Goal: Task Accomplishment & Management: Complete application form

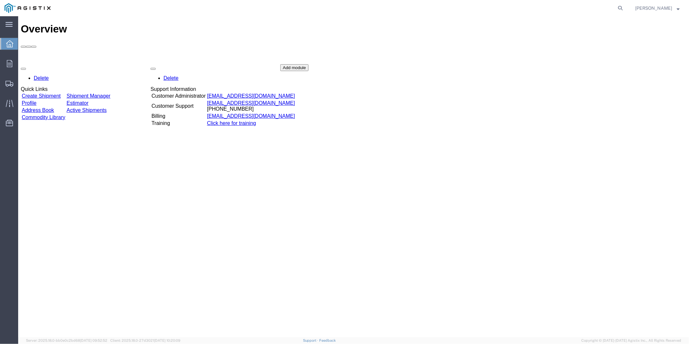
click at [59, 93] on link "Create Shipment" at bounding box center [40, 96] width 39 height 6
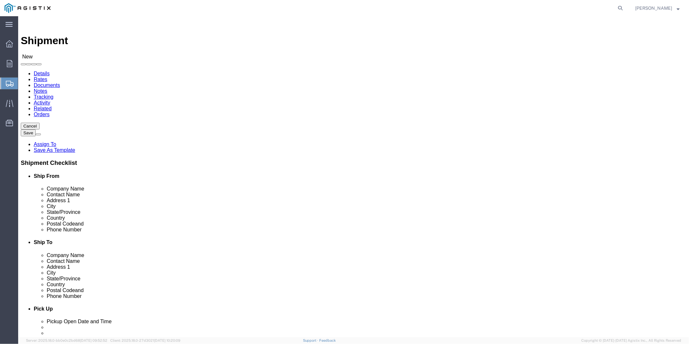
select select
click select "Select MRC Global ([PERSON_NAME] Corp) PG&E"
select select "9596"
click select "Select MRC Global ([PERSON_NAME] Corp) PG&E"
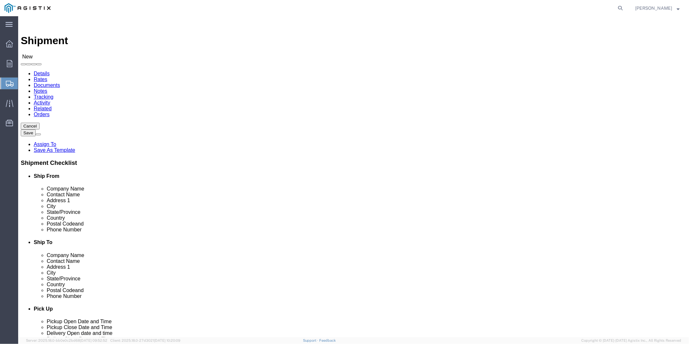
select select
select select "PURCHORD"
click select "Select All Others [GEOGRAPHIC_DATA] [GEOGRAPHIC_DATA] [GEOGRAPHIC_DATA] [GEOGRA…"
select select "23082"
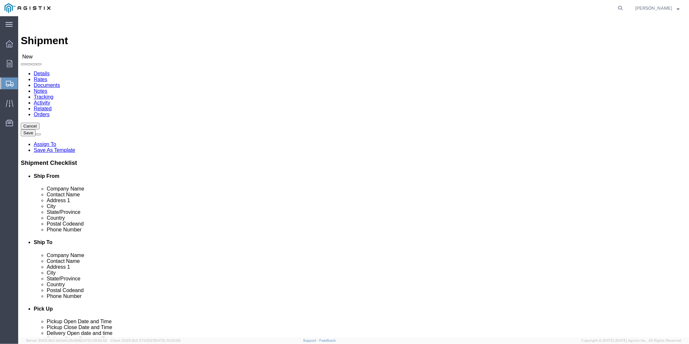
click select "Select All Others [GEOGRAPHIC_DATA] [GEOGRAPHIC_DATA] [GEOGRAPHIC_DATA] [GEOGRA…"
click div "Location My Profile Location (OBSOLETE) [PERSON_NAME] SC - GC TRAILER (OBSOLETE…"
click input "text"
type input "MRC GLOBAL #160"
type input "D"
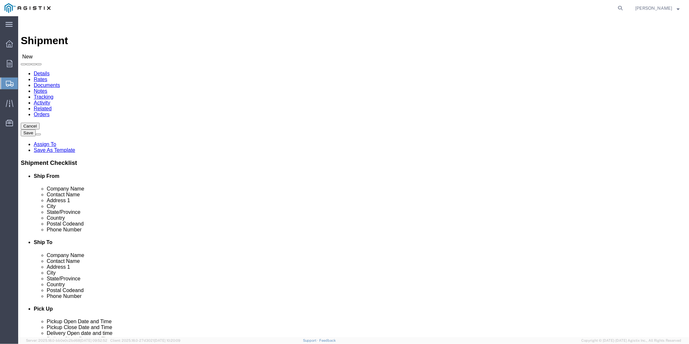
type input "G"
type input "Desire"
type input "[STREET_ADDRESS]"
type input "Benicia"
type input "C"
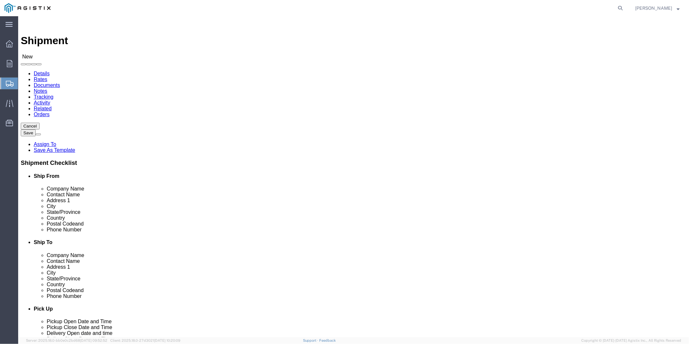
type input "C"
type input "Ca"
click input "text"
type input "94510"
click input "text"
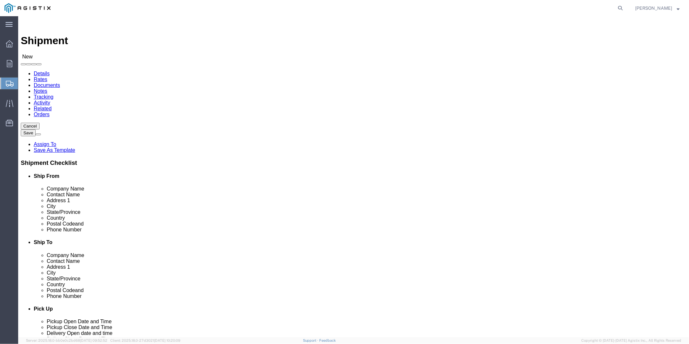
drag, startPoint x: 119, startPoint y: 188, endPoint x: 59, endPoint y: 188, distance: 60.0
click div "Contact Name Desire D"
type input "[PERSON_NAME]"
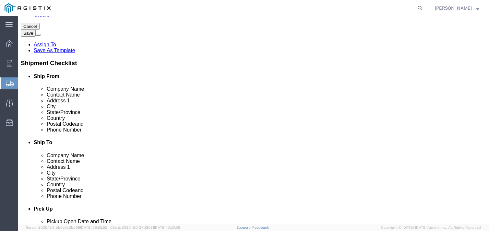
scroll to position [108, 0]
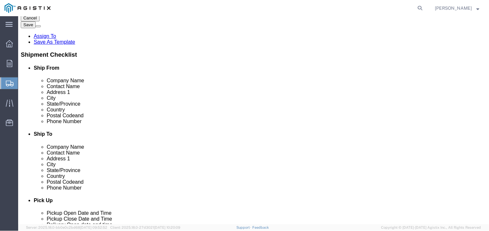
click input "text"
click input "707-"
type input "707-7487902"
click input "[PERSON_NAME]"
drag, startPoint x: 102, startPoint y: 80, endPoint x: 16, endPoint y: 77, distance: 86.3
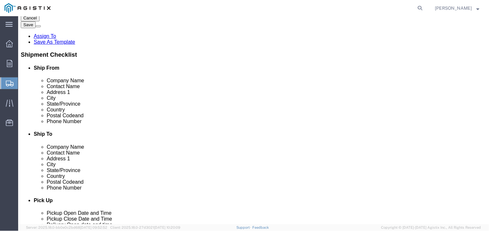
click div "Contact Name [PERSON_NAME]"
type input "Desire Reus"
drag, startPoint x: 111, startPoint y: 167, endPoint x: 51, endPoint y: 164, distance: 60.1
click div "Phone Number 707-7487902"
type input "7077478452"
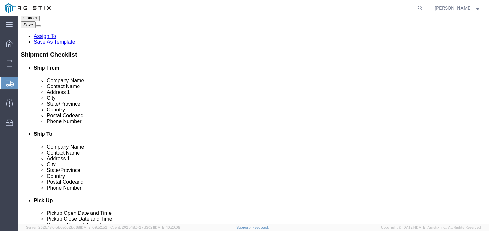
click input "text"
type input "d"
type input "[EMAIL_ADDRESS][DOMAIN_NAME]"
click input "checkbox"
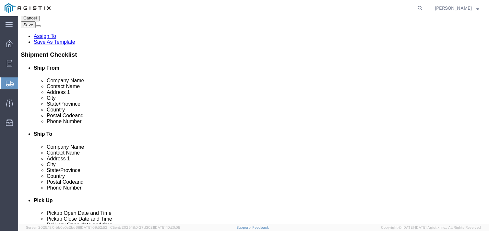
checkbox input "true"
click input "text"
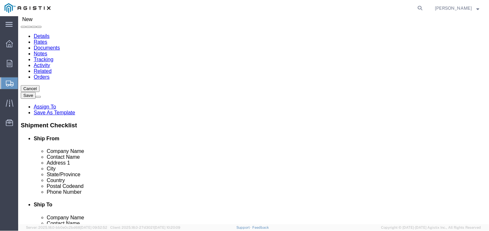
scroll to position [36, 0]
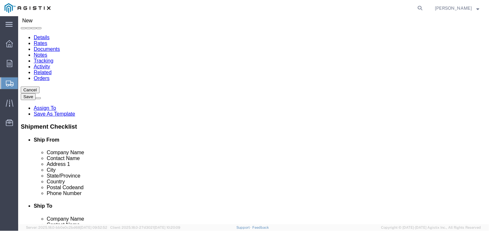
click input "text"
type input "[PERSON_NAME]"
click input "text"
type input "[STREET_ADDRESS]"
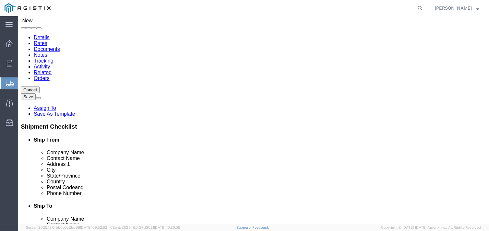
click input "text"
type input "Kettleman"
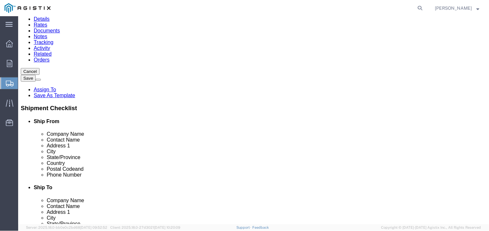
scroll to position [72, 0]
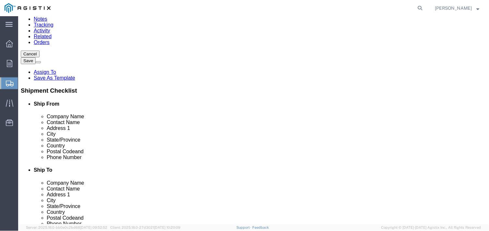
click input "Postal Code"
type input "93239"
click input "text"
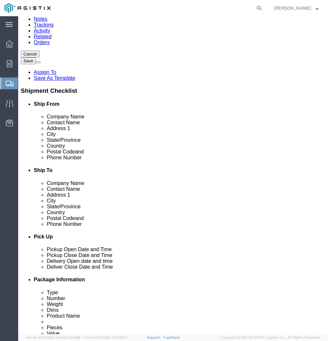
type input "[PHONE_NUMBER]"
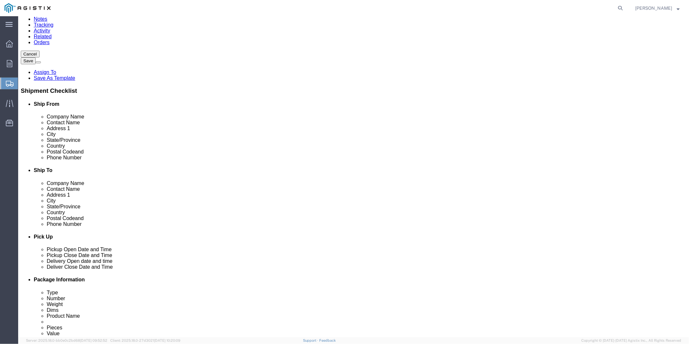
click input "text"
type input "PACIFIC GAS & ELEC #4591301"
click input "Kettleman"
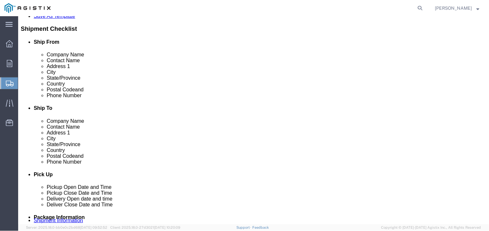
scroll to position [144, 0]
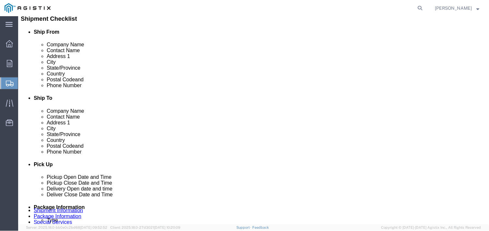
click input "93239"
drag, startPoint x: 258, startPoint y: 117, endPoint x: 214, endPoint y: 117, distance: 44.8
click div "Postal Code 93239"
type input "93204"
drag, startPoint x: 268, startPoint y: 83, endPoint x: 210, endPoint y: 82, distance: 57.8
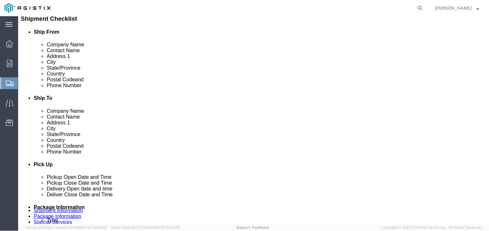
click div "City Kettleman"
type input "Avenal"
click label "City"
click input "text"
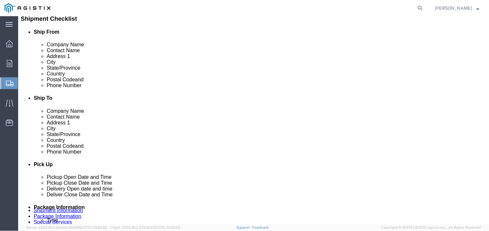
type input "[EMAIL_ADDRESS][DOMAIN_NAME]"
drag, startPoint x: 238, startPoint y: 156, endPoint x: 234, endPoint y: 160, distance: 6.0
click input "checkbox"
checkbox input "true"
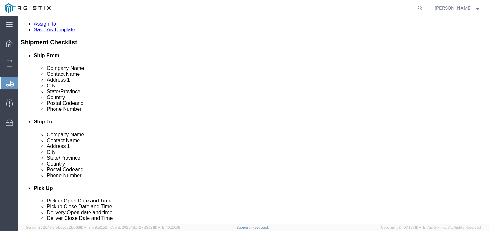
scroll to position [108, 0]
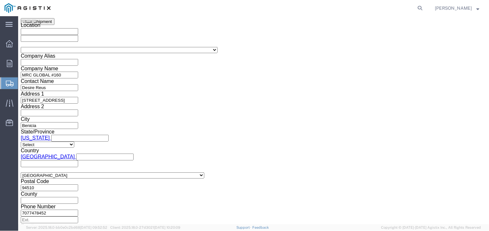
click div "[DATE] 1:00 PM"
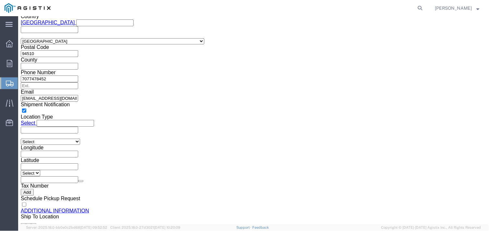
click button "Apply"
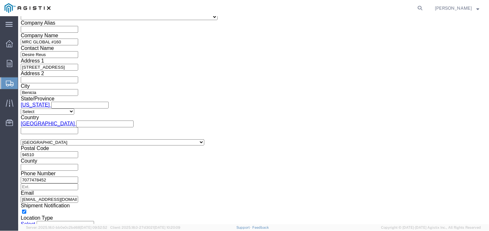
scroll to position [423, 0]
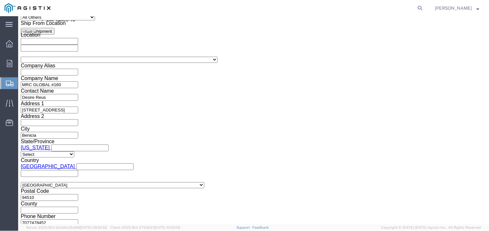
click div "[DATE] 2:00 PM"
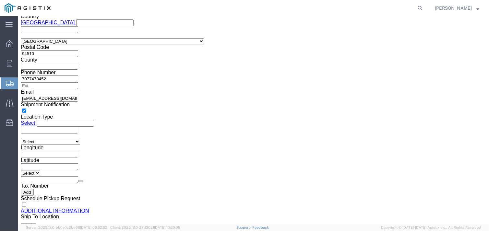
type input "300 PM"
click button "Apply"
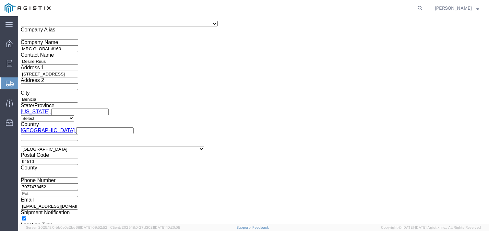
click div
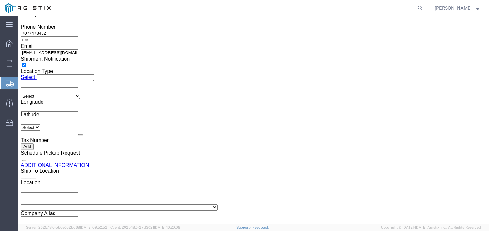
click input "4:00 PM"
type input "7:00 am"
click button "Apply"
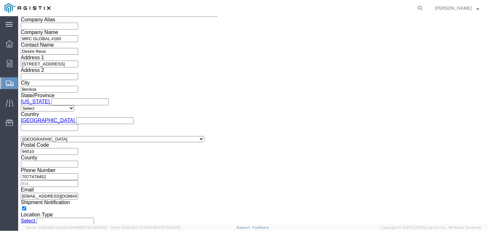
scroll to position [468, 0]
click div "Deliver Close Date Deliver Close Time Deliver Close Date and Time"
click div
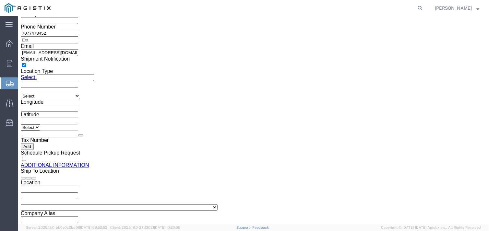
type input "230 pm"
click button "Apply"
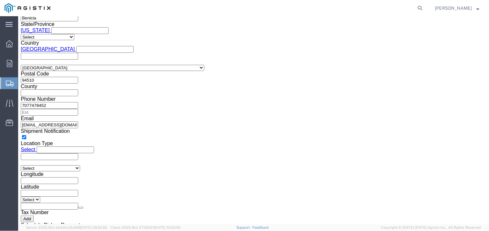
scroll to position [540, 0]
click input "text"
type input "2701226906"
select select "SALEORDR"
click input "text"
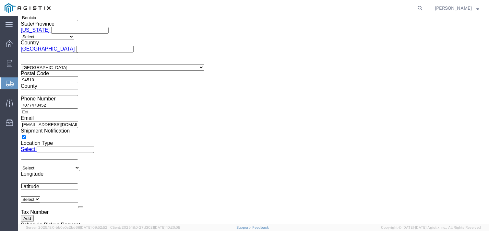
type input "6100597"
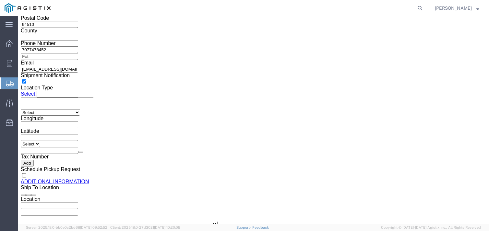
scroll to position [612, 0]
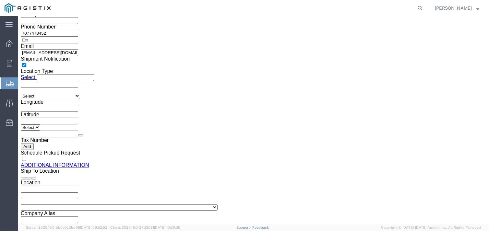
click button "Continue"
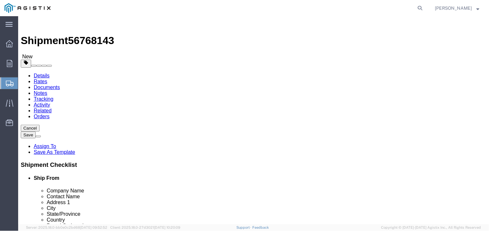
click select "Select Bulk Bundle(s) Cardboard Box(es) Carton(s) Crate(s) Drum(s) (Fiberboard)…"
select select "PSNS"
click select "Select Bulk Bundle(s) Cardboard Box(es) Carton(s) Crate(s) Drum(s) (Fiberboard)…"
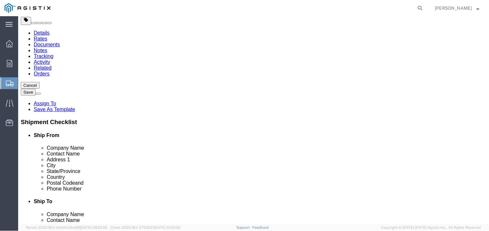
scroll to position [44, 0]
click link "Add Content"
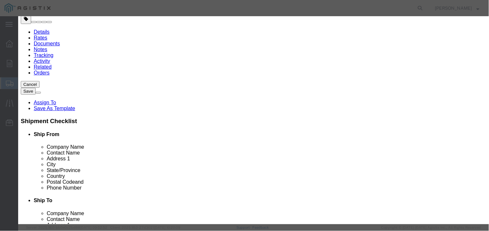
click input "text"
paste input "HIGH PRESSURE COPPER TUBING FOR DRINKING , TUBE SIZE, 2-1/8" OD, 0.083" WALL"
type input "HIGH PRESSURE COPPER TUBING FOR DRINKING , TUBE SIZE, 2-1/8" OD, 0.083" WALL"
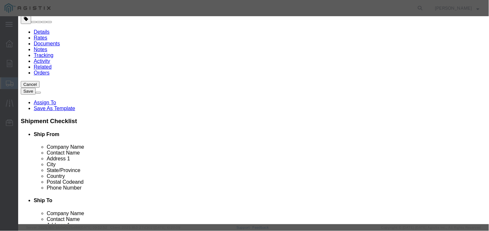
click input "0"
type input "1"
click input "text"
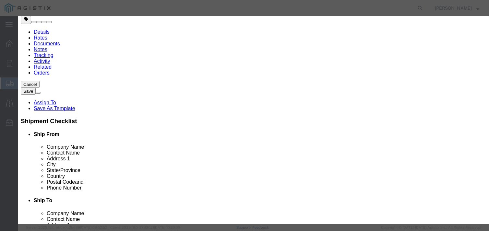
click input "text"
type input "400"
drag, startPoint x: 134, startPoint y: 83, endPoint x: 133, endPoint y: 88, distance: 4.6
click select "Select 50 55 60 65 70 85 92.5 100 125 175 250 300 400"
select select "50"
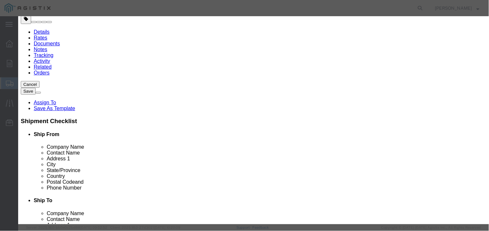
click select "Select 50 55 60 65 70 85 92.5 100 125 175 250 300 400"
click input "text"
click textarea
paste textarea "C1606100597B0"
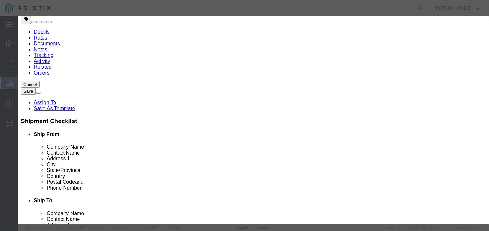
type textarea "C1606100597B0 line 1"
click button "Save & Close"
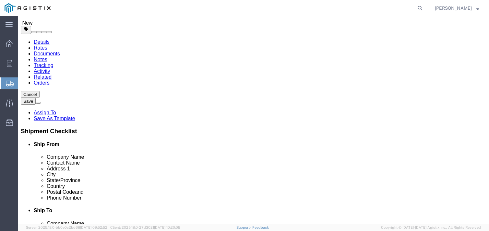
scroll to position [92, 0]
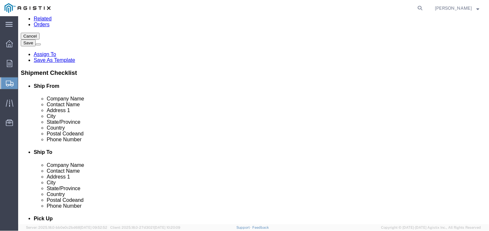
drag, startPoint x: 27, startPoint y: 24, endPoint x: 57, endPoint y: 13, distance: 31.5
click link "Details"
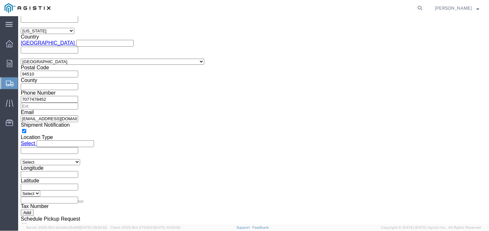
scroll to position [578, 0]
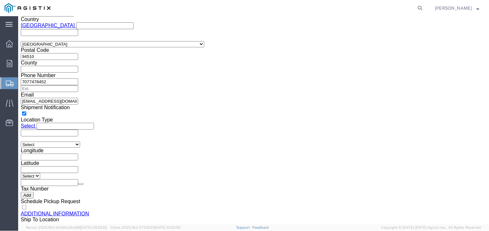
click div "Previous Continue"
click button "Continue"
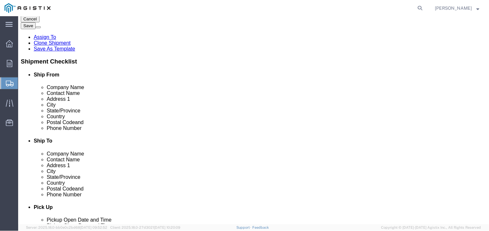
click button "Continue"
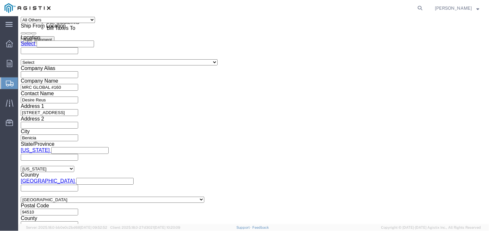
scroll to position [349, 0]
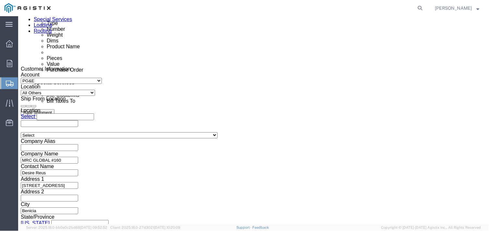
click input "text"
type input "[DOMAIN_NAME][EMAIL_ADDRESS][DOMAIN_NAME]"
click div "Include shipping documents"
click input "Include shipping documents"
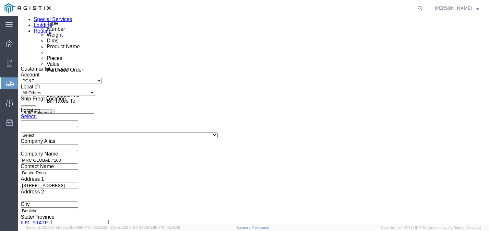
checkbox input "true"
click label "BOL"
click input "BOL"
checkbox input "true"
drag, startPoint x: 90, startPoint y: 138, endPoint x: 103, endPoint y: 144, distance: 14.8
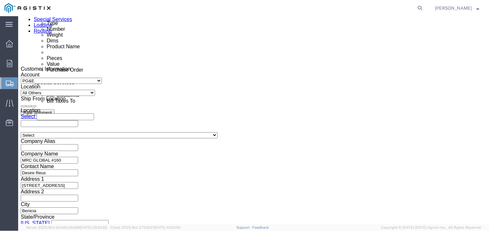
click input "Packing List"
checkbox input "true"
drag, startPoint x: 124, startPoint y: 140, endPoint x: 126, endPoint y: 137, distance: 4.0
click input "Shipping Label"
checkbox input "true"
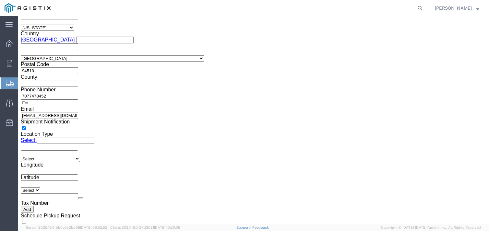
scroll to position [646, 0]
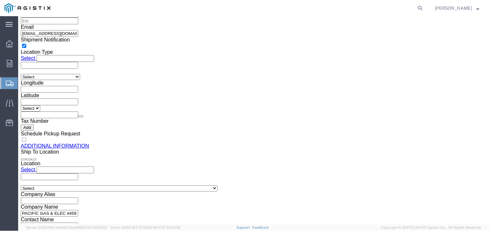
click link "Details"
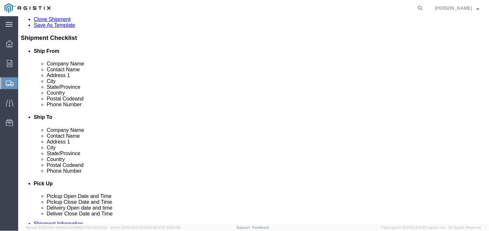
scroll to position [72, 0]
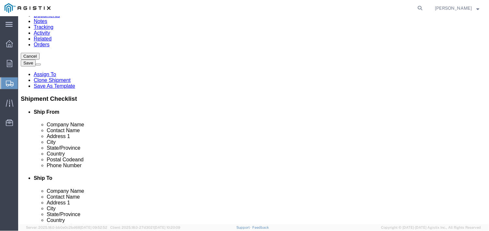
drag, startPoint x: 107, startPoint y: 115, endPoint x: 33, endPoint y: 102, distance: 75.0
click div "Location Select Select My Profile Location (OBSOLETE) [GEOGRAPHIC_DATA] SC - GC…"
type input "[PERSON_NAME]"
drag, startPoint x: 106, startPoint y: 203, endPoint x: 60, endPoint y: 199, distance: 46.2
click div "7077478452"
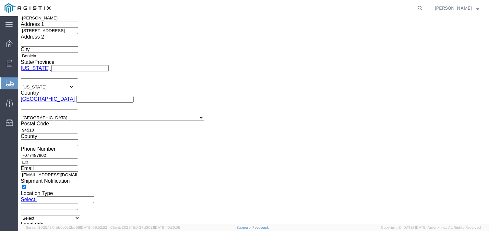
scroll to position [578, 0]
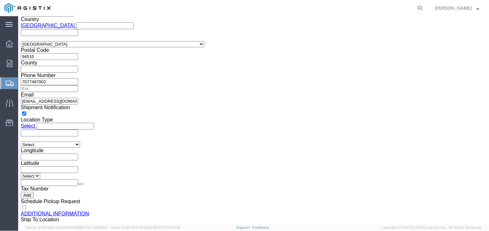
type input "7077487902"
click button "Continue"
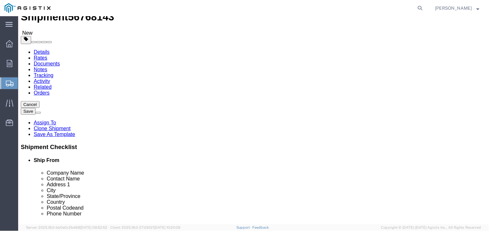
scroll to position [36, 0]
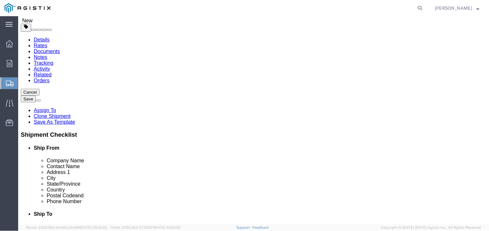
click select "Select Bulk Bundle(s) Cardboard Box(es) Carton(s) Crate(s) Drum(s) (Fiberboard)…"
select select "BNDL"
click select "Select Bulk Bundle(s) Cardboard Box(es) Carton(s) Crate(s) Drum(s) (Fiberboard)…"
click input "text"
type input "3"
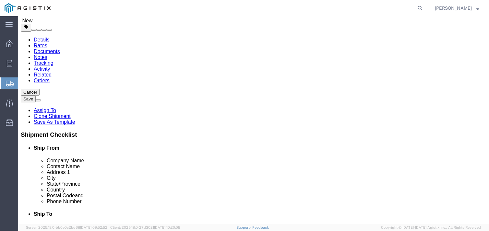
type input "3"
type input "30"
drag, startPoint x: 76, startPoint y: 100, endPoint x: 60, endPoint y: 99, distance: 15.6
click div "1"
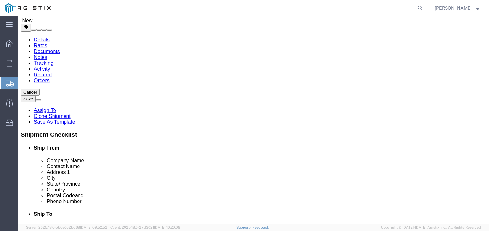
type input "3"
click select "Select Bulk Bundle(s) Cardboard Box(es) Carton(s) Crate(s) Drum(s) (Fiberboard)…"
click input "3"
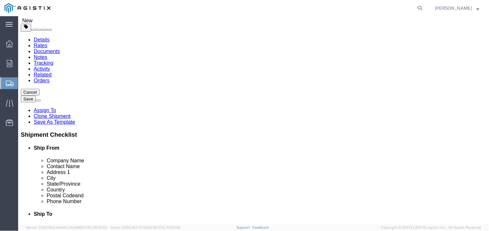
drag, startPoint x: 74, startPoint y: 101, endPoint x: 65, endPoint y: 101, distance: 9.4
click input "3"
click select "Select Bulk Bundle(s) Cardboard Box(es) Carton(s) Crate(s) Drum(s) (Fiberboard)…"
select select "BNDL"
click select "Select Bulk Bundle(s) Cardboard Box(es) Carton(s) Crate(s) Drum(s) (Fiberboard)…"
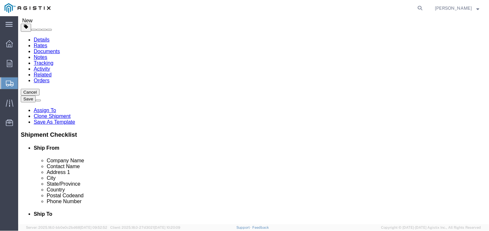
type input "1"
click input "30"
click select "Select Bulk Bundle(s) Cardboard Box(es) Carton(s) Crate(s) Drum(s) (Fiberboard)…"
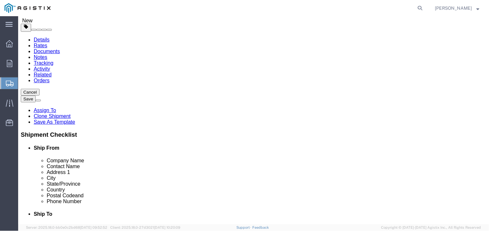
click select "Select Bulk Bundle(s) Cardboard Box(es) Carton(s) Crate(s) Drum(s) (Fiberboard)…"
select select "ROLL"
click select "Select Bulk Bundle(s) Cardboard Box(es) Carton(s) Crate(s) Drum(s) (Fiberboard)…"
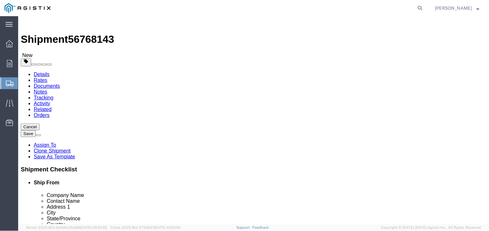
scroll to position [0, 0]
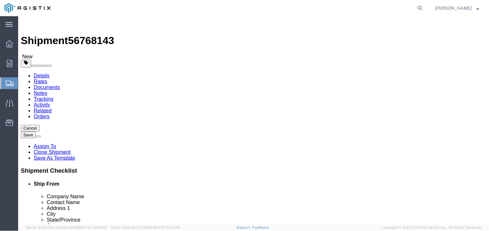
click input "3"
drag, startPoint x: 122, startPoint y: 150, endPoint x: 113, endPoint y: 150, distance: 8.4
click input "3"
type input "120"
click input "3"
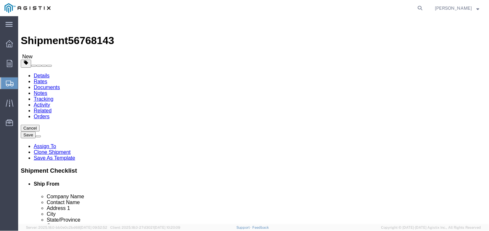
click select "Select cm ft in"
select select "FT"
click select "Select cm ft in"
click input "3"
type input "0.25"
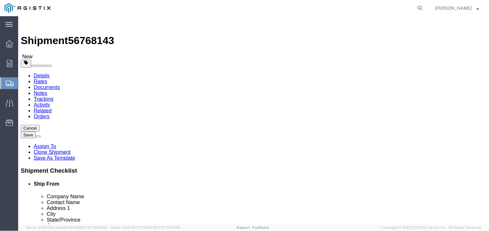
type input "0.25"
type input "10.00"
type input "3"
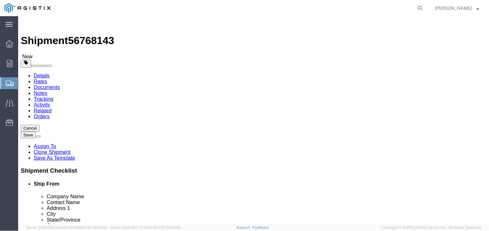
click select "Select Bulk Bundle(s) Cardboard Box(es) Carton(s) Crate(s) Drum(s) (Fiberboard)…"
drag, startPoint x: 80, startPoint y: 138, endPoint x: 68, endPoint y: 137, distance: 12.7
click input "1"
type input "3"
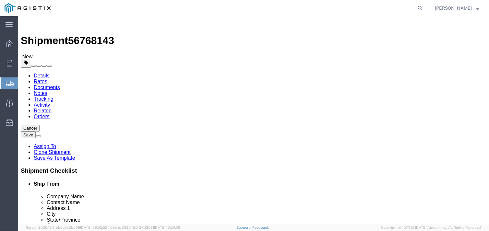
click div "Previous Continue"
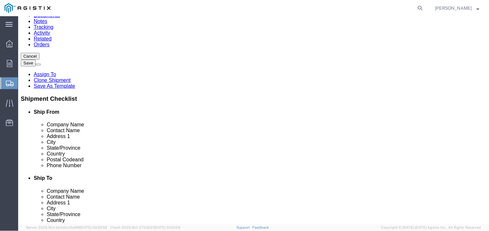
scroll to position [79, 0]
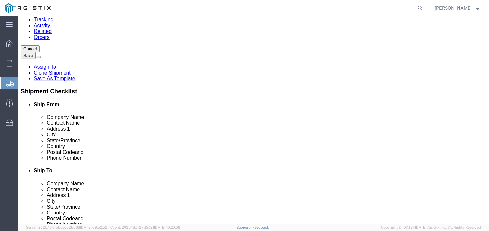
click link "Details"
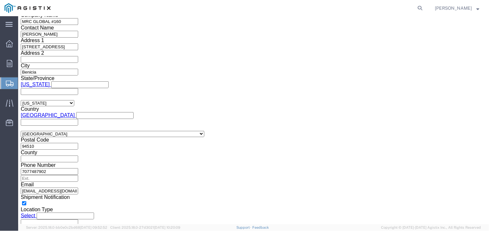
scroll to position [578, 0]
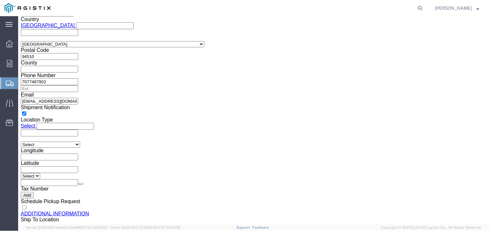
click button "Continue"
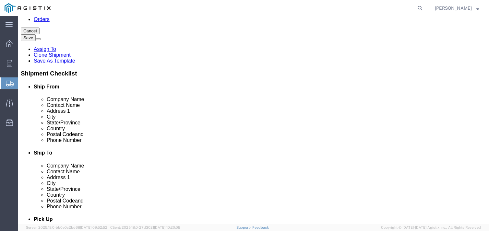
click button "Continue"
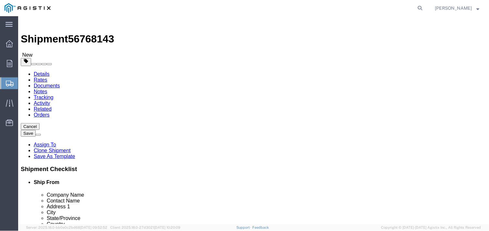
scroll to position [0, 0]
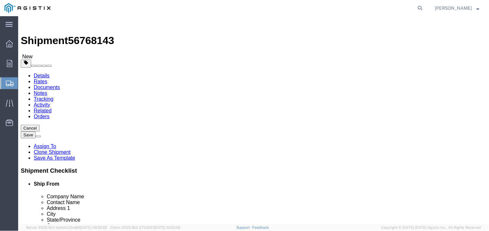
click link "Details"
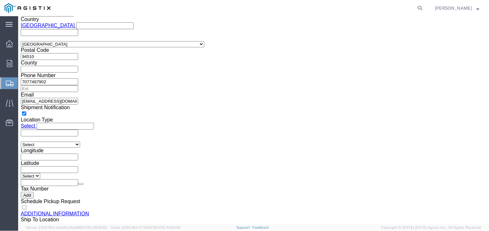
click button "Continue"
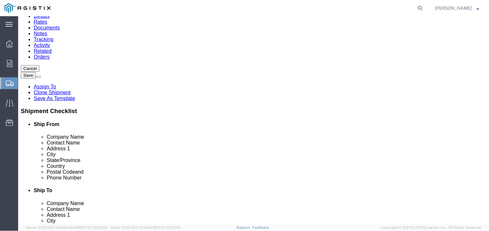
click select "Select Bulk Bundle(s) Cardboard Box(es) Carton(s) Crate(s) Drum(s) (Fiberboard)…"
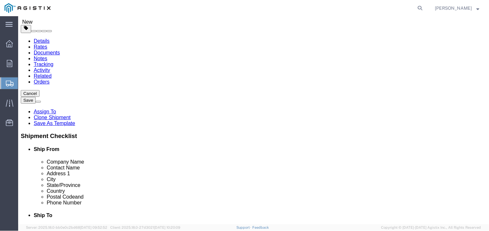
scroll to position [0, 0]
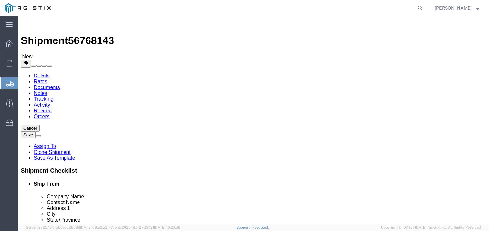
click select "Select Bulk Bundle(s) Cardboard Box(es) Carton(s) Crate(s) Drum(s) (Fiberboard)…"
click div "3 x Roll(s)"
click link "Details"
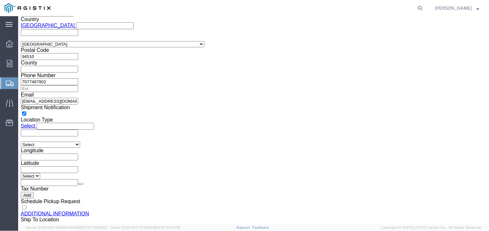
click button "Continue"
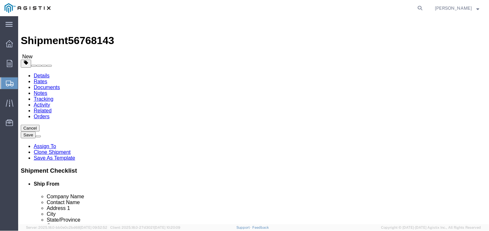
click select "Select Bulk Bundle(s) Cardboard Box(es) Carton(s) Crate(s) Drum(s) (Fiberboard)…"
click input "3.00"
drag, startPoint x: 124, startPoint y: 147, endPoint x: 107, endPoint y: 147, distance: 16.5
click div "Length 3.00 x Width 3.00 x Height 3.00 Select cm ft in"
type input "10"
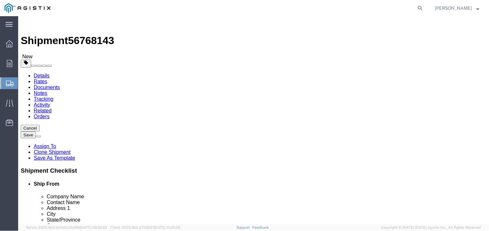
click input "3.00"
drag, startPoint x: 81, startPoint y: 149, endPoint x: 56, endPoint y: 147, distance: 24.5
click div "Dimensions Length 3.00 x Width 3.00 x Height 10 Select cm ft in"
drag, startPoint x: 65, startPoint y: 150, endPoint x: 52, endPoint y: 150, distance: 13.0
click div "Dimensions Separate dimensions for each package, Length x Width x Height Length…"
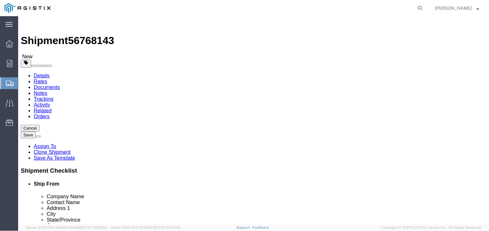
type input "3"
click div "3"
click input "3"
type input "10"
click div "Length 10 x Width 3.00 x Height 10 Select cm ft in"
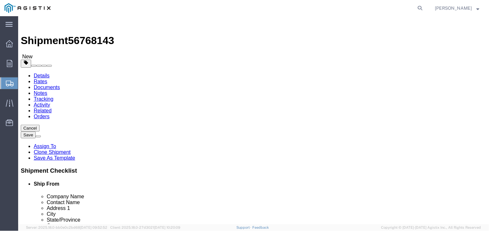
click input "3.00"
drag, startPoint x: 101, startPoint y: 149, endPoint x: 84, endPoint y: 148, distance: 16.9
click div "Length 10 x Width 3.00 x Height 10 Select cm ft in"
type input "3"
click input "10"
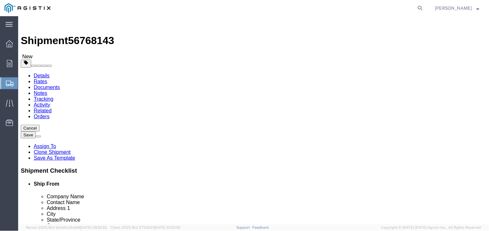
click select "Select cm ft in"
click select "Select Bulk Bundle(s) Cardboard Box(es) Carton(s) Crate(s) Drum(s) (Fiberboard)…"
click input "3"
drag, startPoint x: 71, startPoint y: 138, endPoint x: 66, endPoint y: 138, distance: 5.2
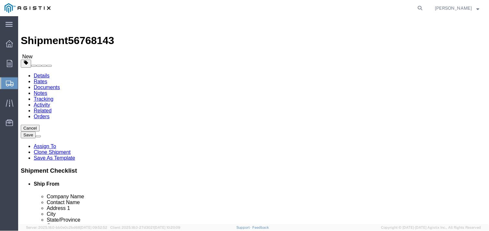
click input "3"
click input "10"
drag, startPoint x: 76, startPoint y: 148, endPoint x: 50, endPoint y: 148, distance: 25.9
click div "Dimensions Separate dimensions for each package, Length x Width x Height Length…"
type input "3"
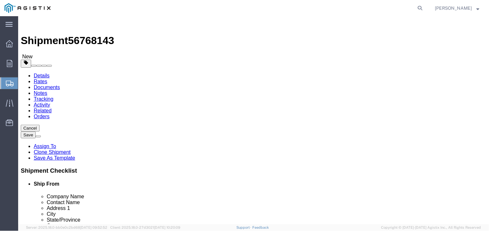
click div "Add Package"
click div "Package Info Total shipment is made up of 3 packages containing 1 pieces weighi…"
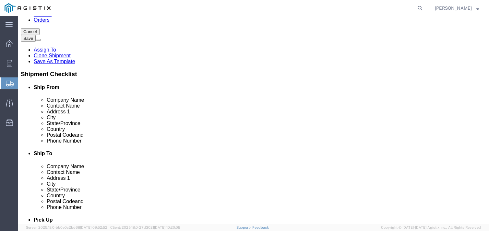
scroll to position [97, 0]
click button "Previous"
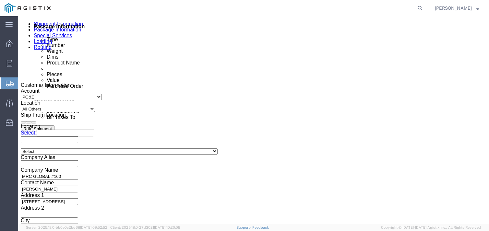
scroll to position [218, 0]
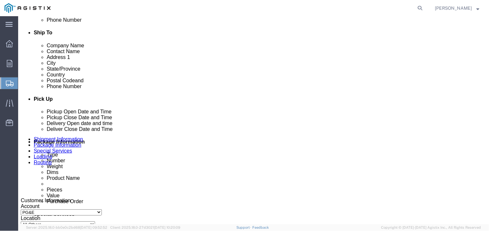
click link "Details"
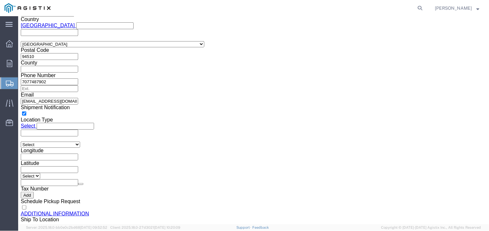
click button "Continue"
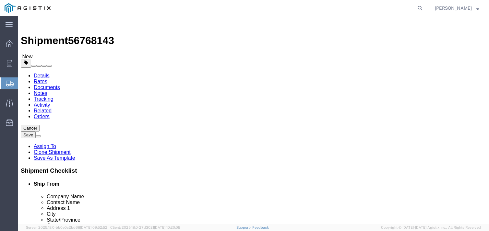
scroll to position [36, 0]
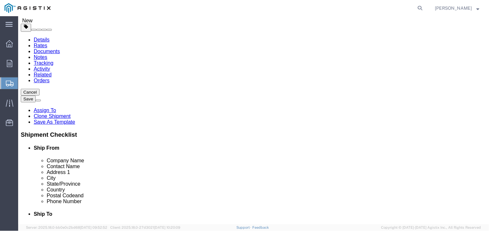
click input "3.00"
click input "10.00"
click input "3.00"
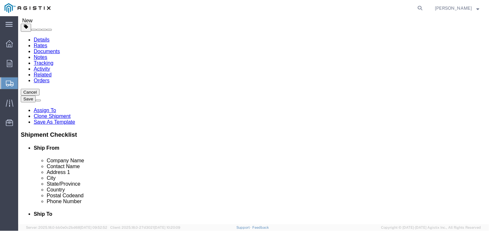
click input "10.00"
click input "3.00"
click input "10.00"
drag, startPoint x: 81, startPoint y: 114, endPoint x: 58, endPoint y: 112, distance: 22.9
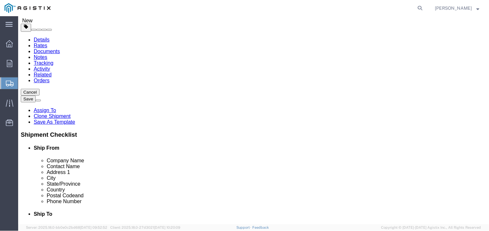
click div "Dimensions Length 10.00 x Width 3.00 x Height 10.00 Select cm ft in"
type input "3"
click div "3 x Roll(s) Package Type Select Bulk Bundle(s) Cardboard Box(es) Carton(s) Crat…"
drag, startPoint x: 70, startPoint y: 124, endPoint x: 88, endPoint y: 127, distance: 18.4
click input "30.00"
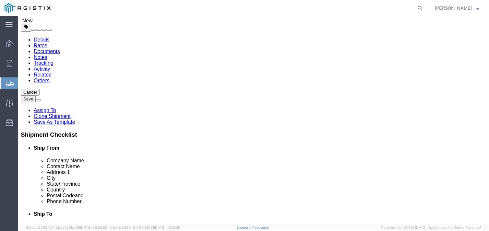
click input "30.00"
click select "Select Bulk Bundle(s) Cardboard Box(es) Carton(s) Crate(s) Drum(s) (Fiberboard)…"
select select "YRPK"
click select "Select Bulk Bundle(s) Cardboard Box(es) Carton(s) Crate(s) Drum(s) (Fiberboard)…"
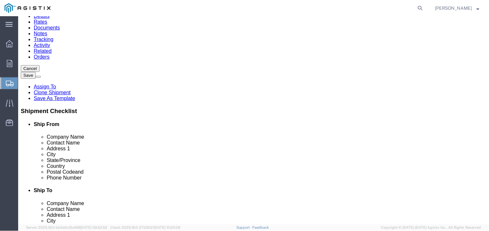
scroll to position [72, 0]
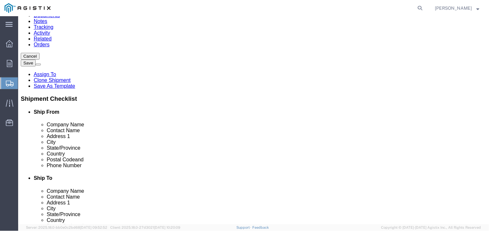
click p "HIGH PRESSURE COPPER TUBING FOR DRINKING , TUBE SIZE, 2-1/8" OD, 0.083" WALL"
click div "3 x Your Packaging Package Type Select Bulk Bundle(s) Cardboard Box(es) Carton(…"
click p "HIGH PRESSURE COPPER TUBING FOR DRINKING , TUBE SIZE, 2-1/8" OD, 0.083" WALL"
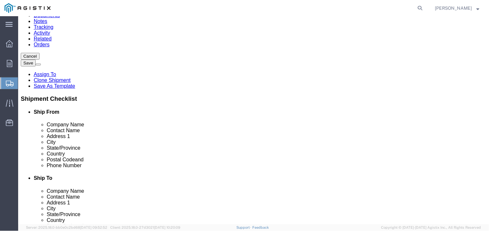
click p "HIGH PRESSURE COPPER TUBING FOR DRINKING , TUBE SIZE, 2-1/8" OD, 0.083" WALL"
click div "3 x Your Packaging Package Type Select Bulk Bundle(s) Cardboard Box(es) Carton(…"
click p "HIGH PRESSURE COPPER TUBING FOR DRINKING , TUBE SIZE, 2-1/8" OD, 0.083" WALL"
click div "3 x Your Packaging Package Type Select Bulk Bundle(s) Cardboard Box(es) Carton(…"
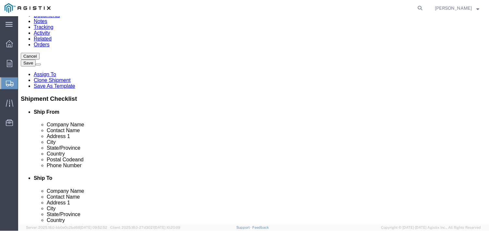
click div "3 x Your Packaging Package Type Select Bulk Bundle(s) Cardboard Box(es) Carton(…"
click dd "400.00 USD"
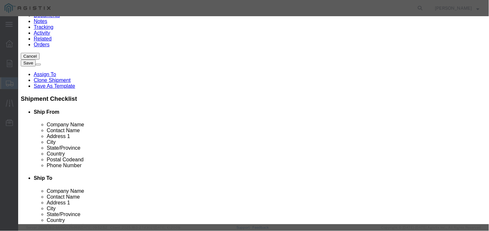
click textarea
click textarea "C1606100597B0 line 1"
drag, startPoint x: 172, startPoint y: 155, endPoint x: 108, endPoint y: 156, distance: 63.9
click div "Product Name HIGH PRESSURE COPPER TUBING FOR DRINKING , TUBE SIZE, 2-1/8" OD, 0…"
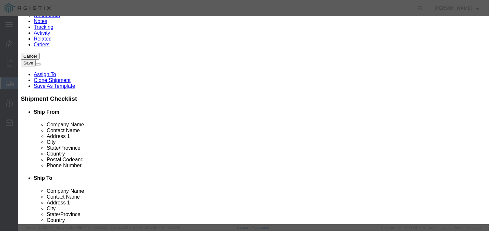
click textarea "C1606100597B0 line 1"
type textarea "10FT OF COPPER TUBING"
click button "Save & Close"
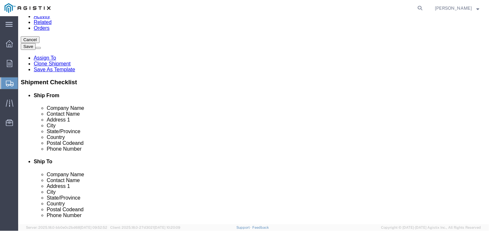
scroll to position [97, 0]
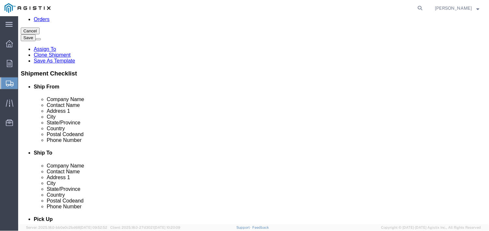
click button "Continue"
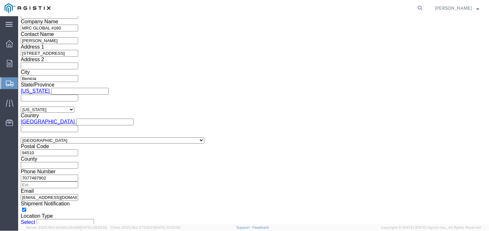
scroll to position [638, 0]
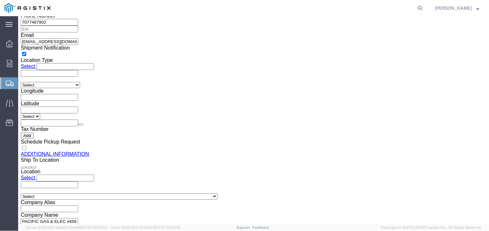
click div "Rate Shipment"
click button "Rate Shipment"
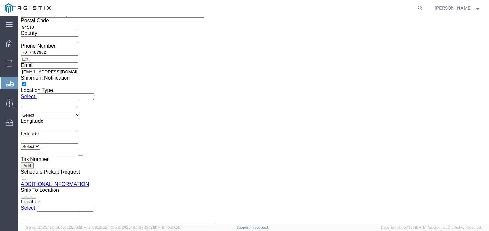
scroll to position [88, 0]
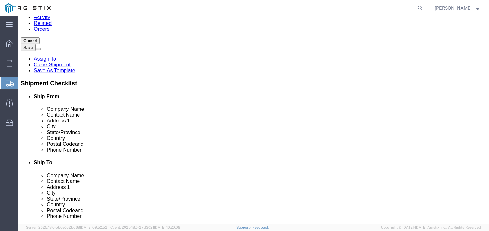
click div "3 x Your Packaging Package Type Select Bulk Bundle(s) Cardboard Box(es) Carton(…"
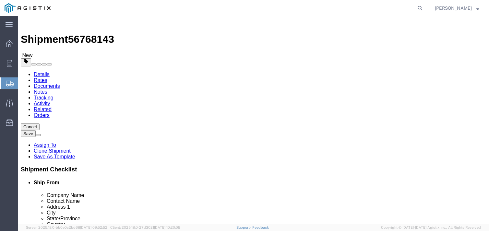
scroll to position [0, 0]
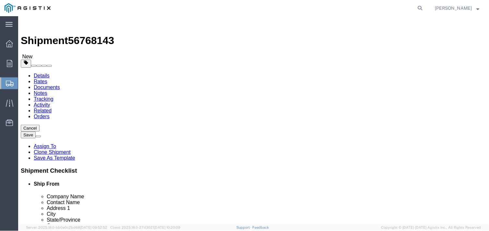
click div "3"
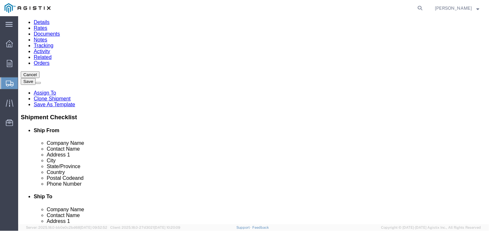
scroll to position [125, 0]
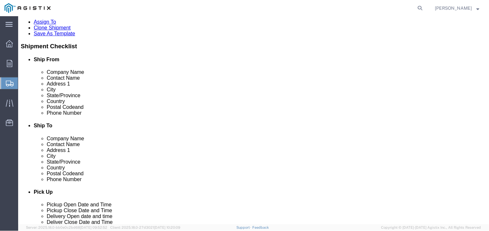
type input "1"
click button "Continue"
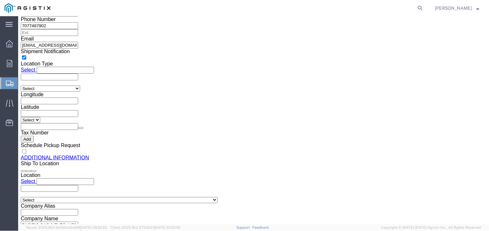
drag, startPoint x: 353, startPoint y: 196, endPoint x: 192, endPoint y: 102, distance: 186.2
click button "Rate Shipment"
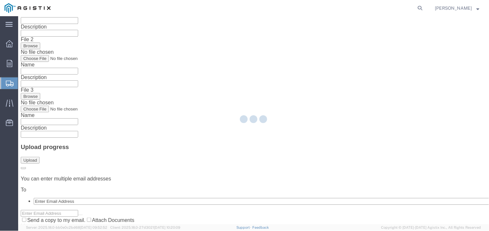
scroll to position [0, 0]
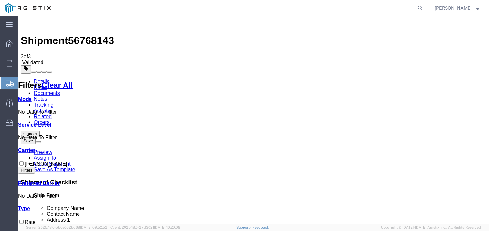
drag, startPoint x: 293, startPoint y: 120, endPoint x: 260, endPoint y: 192, distance: 78.8
drag, startPoint x: 212, startPoint y: 82, endPoint x: 257, endPoint y: 82, distance: 44.4
drag, startPoint x: 162, startPoint y: 82, endPoint x: 137, endPoint y: 109, distance: 36.5
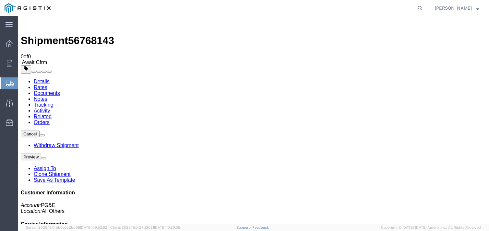
click at [476, 8] on span "[PERSON_NAME]" at bounding box center [457, 8] width 44 height 7
